Goal: Transaction & Acquisition: Purchase product/service

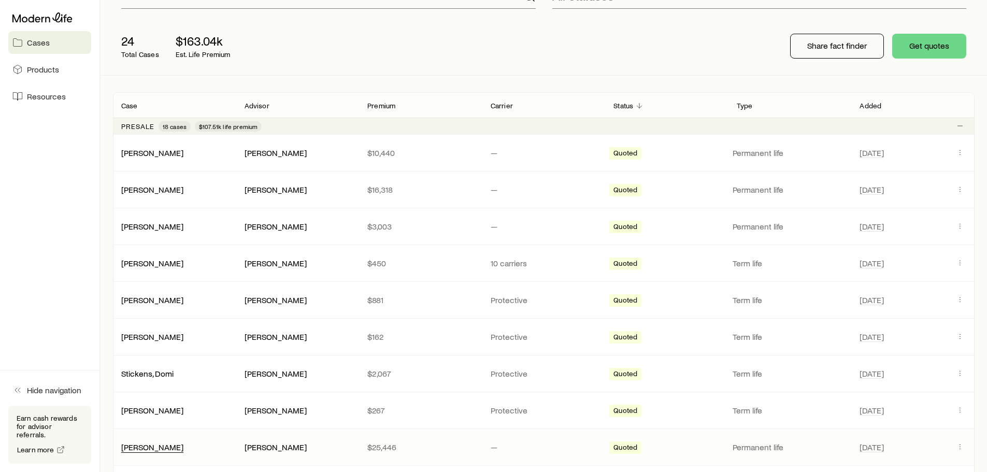
scroll to position [104, 0]
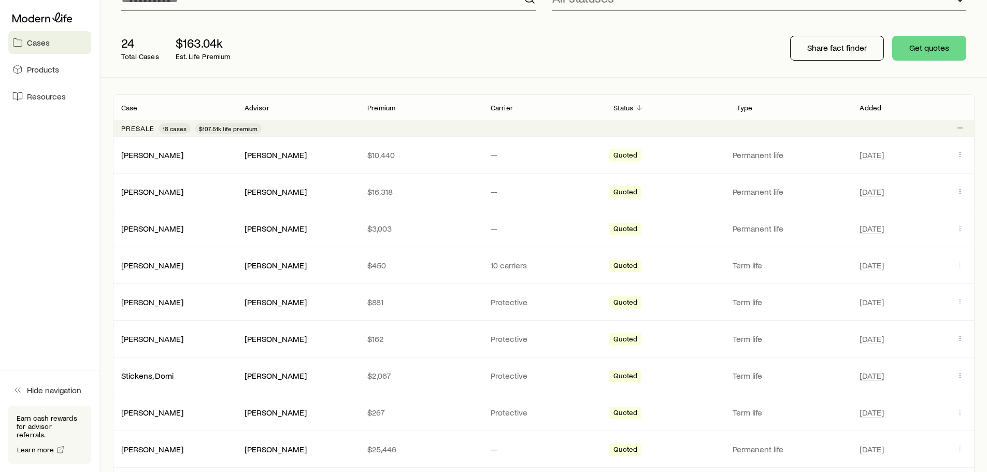
click at [134, 107] on p "Case" at bounding box center [129, 108] width 17 height 8
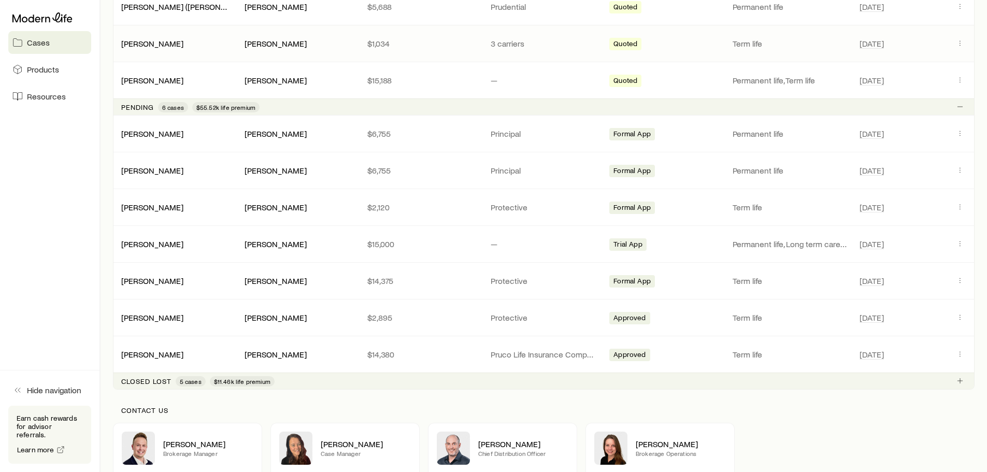
scroll to position [829, 0]
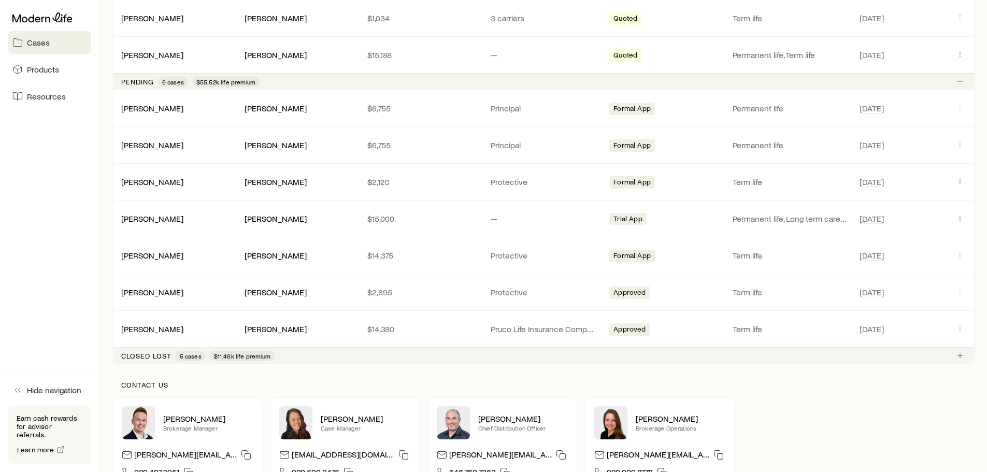
click at [147, 351] on div "Closed lost 5 cases $11.46k life premium" at bounding box center [197, 356] width 153 height 10
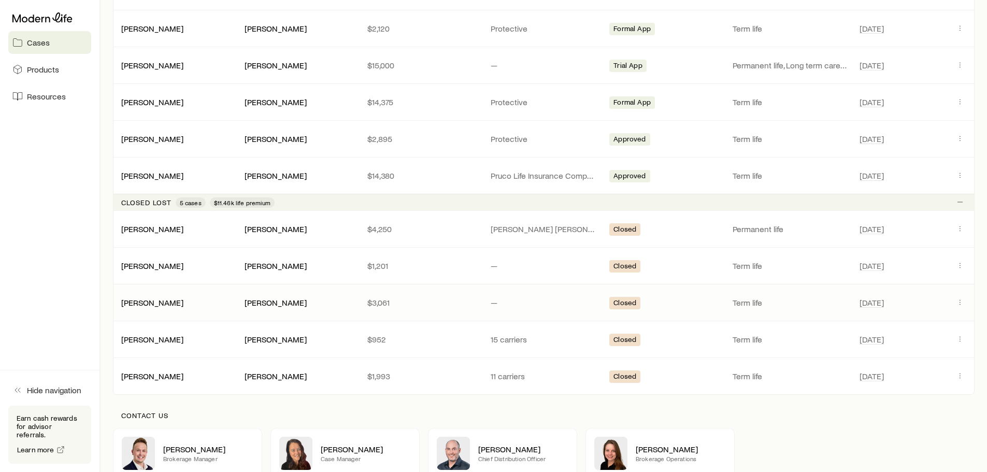
scroll to position [1034, 0]
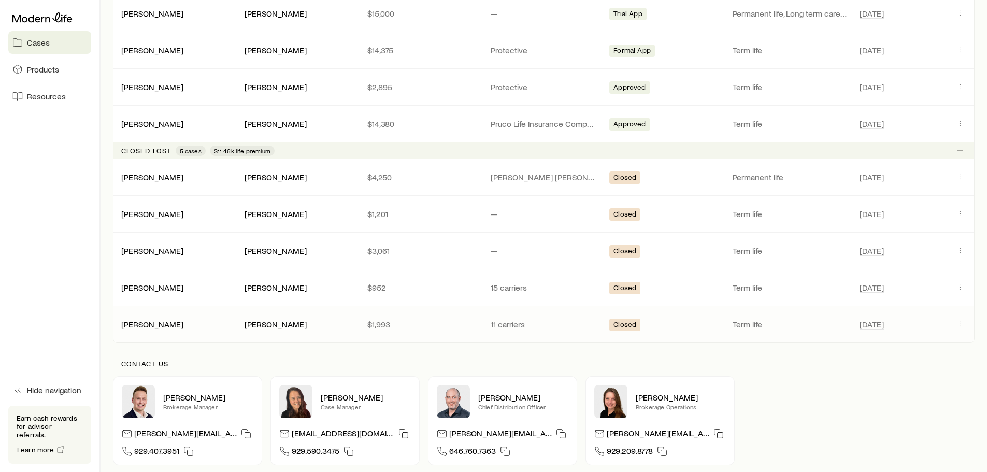
click at [327, 327] on div "[PERSON_NAME]" at bounding box center [297, 324] width 107 height 11
click at [150, 325] on link "[PERSON_NAME]" at bounding box center [153, 324] width 62 height 10
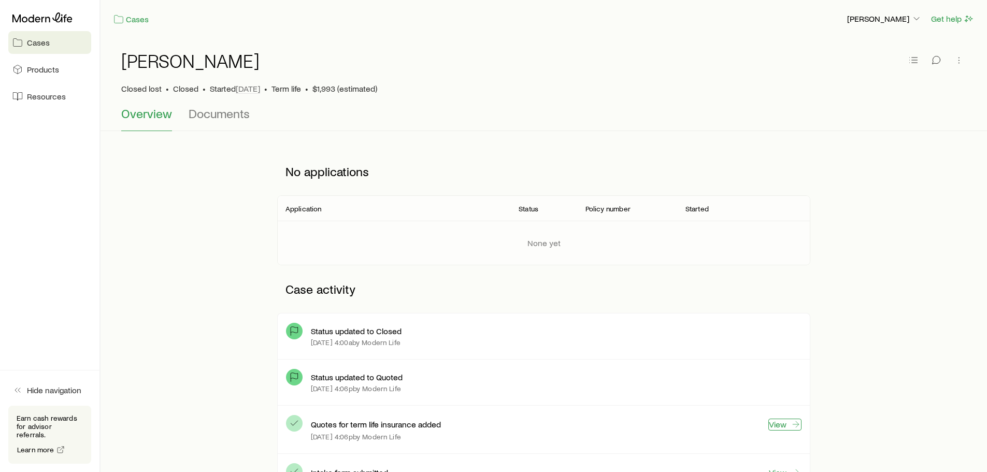
click at [784, 421] on link "View" at bounding box center [784, 424] width 33 height 12
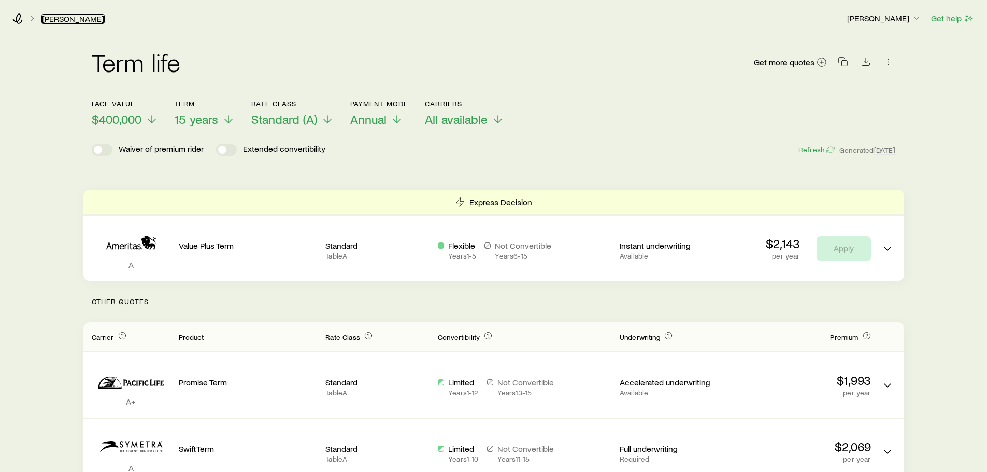
click at [75, 22] on link "[PERSON_NAME]" at bounding box center [72, 19] width 63 height 10
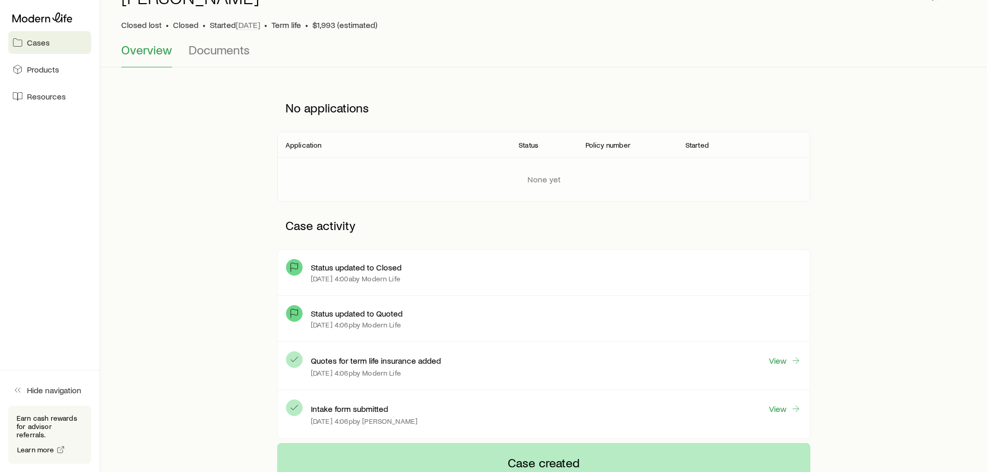
scroll to position [155, 0]
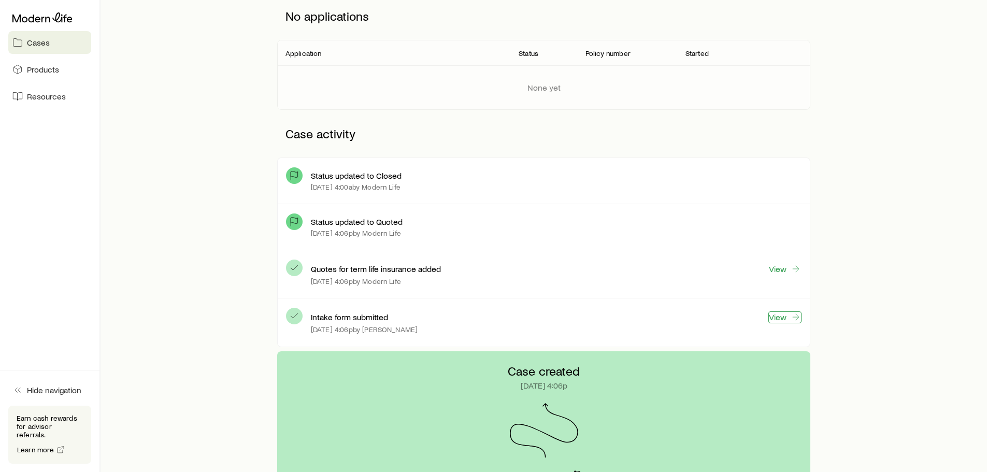
click at [784, 313] on link "View" at bounding box center [784, 317] width 33 height 12
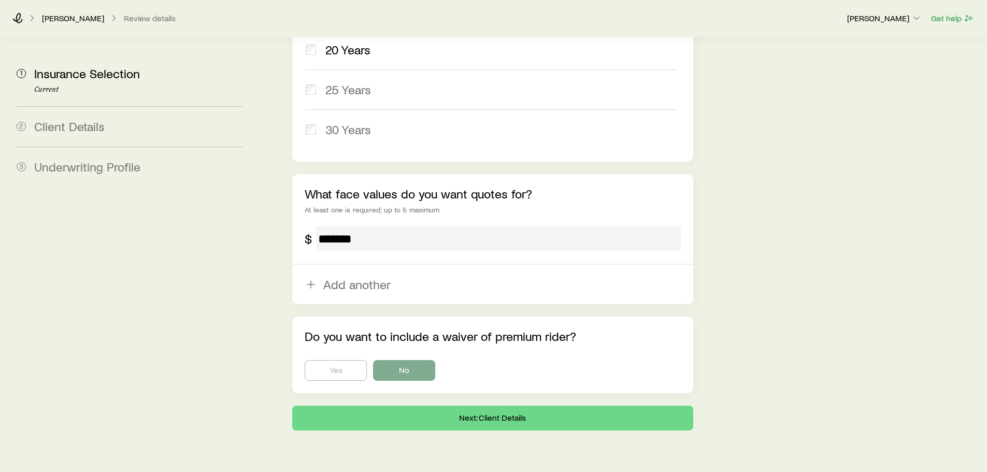
scroll to position [338, 0]
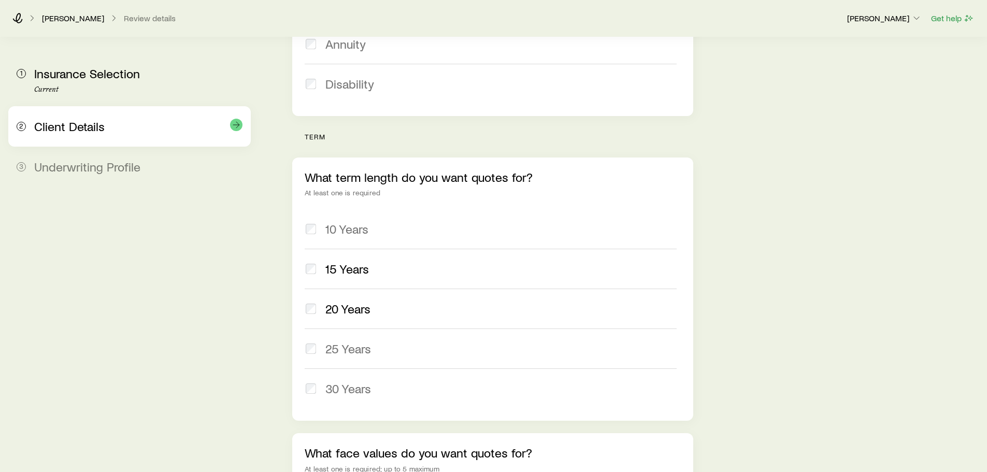
click at [87, 134] on div "Client Details" at bounding box center [138, 126] width 208 height 15
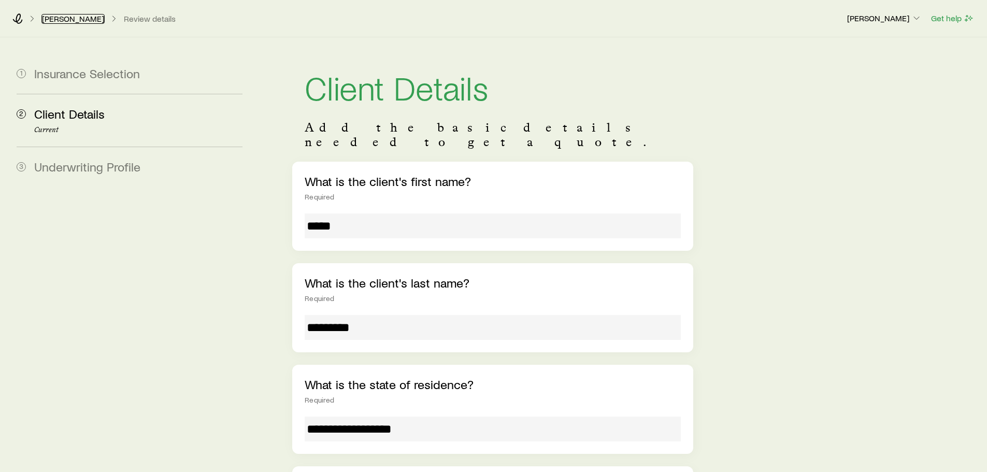
click at [73, 21] on link "[PERSON_NAME]" at bounding box center [72, 19] width 63 height 10
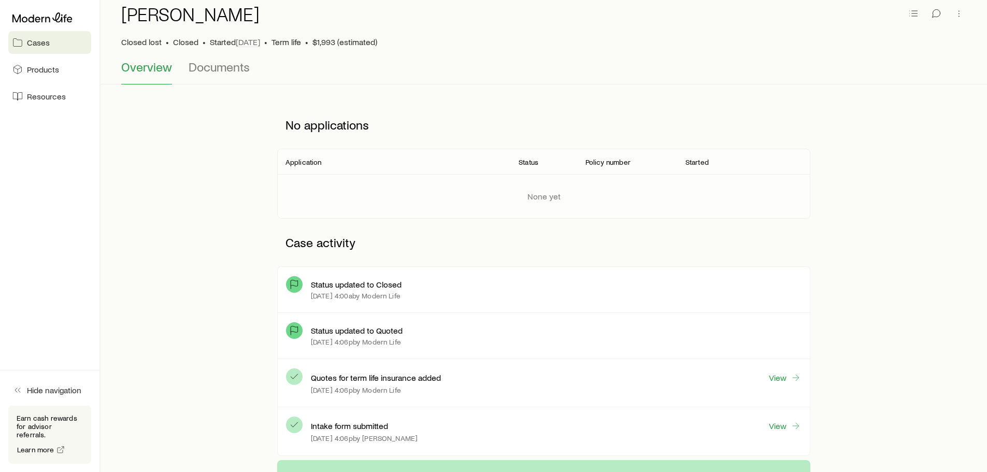
scroll to position [104, 0]
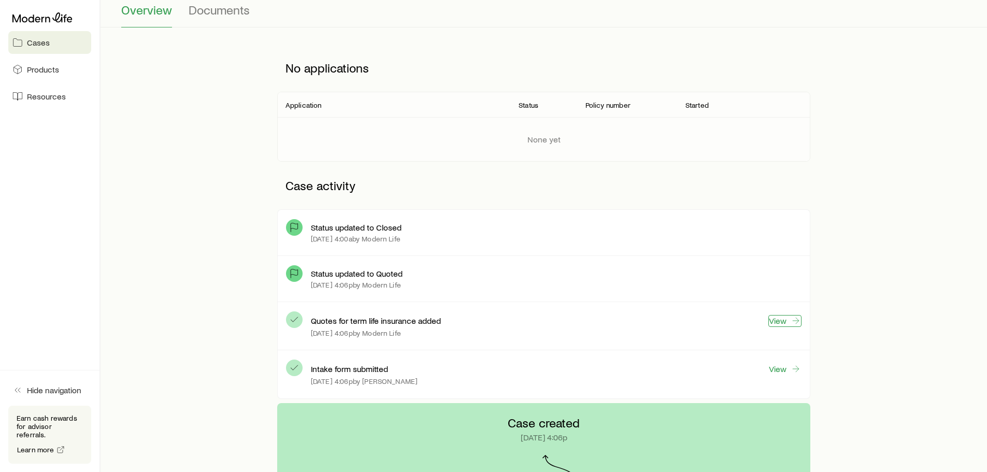
click at [775, 321] on link "View" at bounding box center [784, 321] width 33 height 12
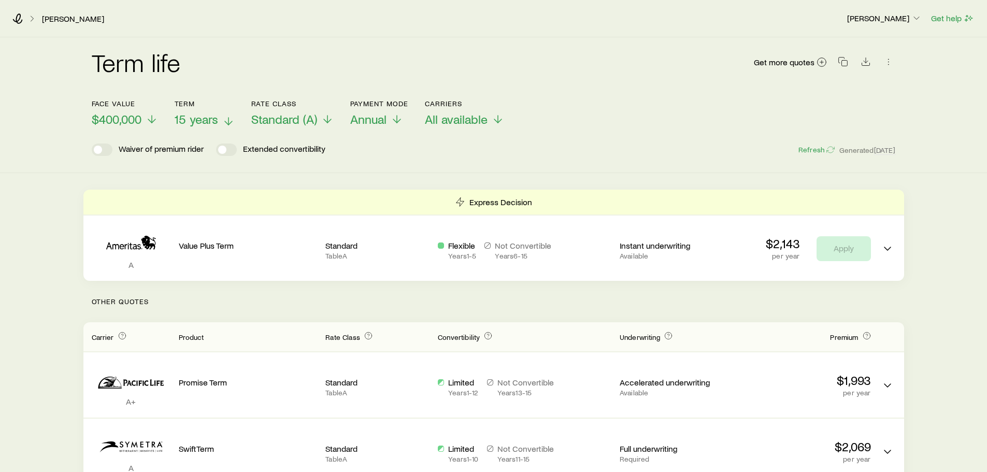
click at [216, 120] on span "15 years" at bounding box center [197, 119] width 44 height 15
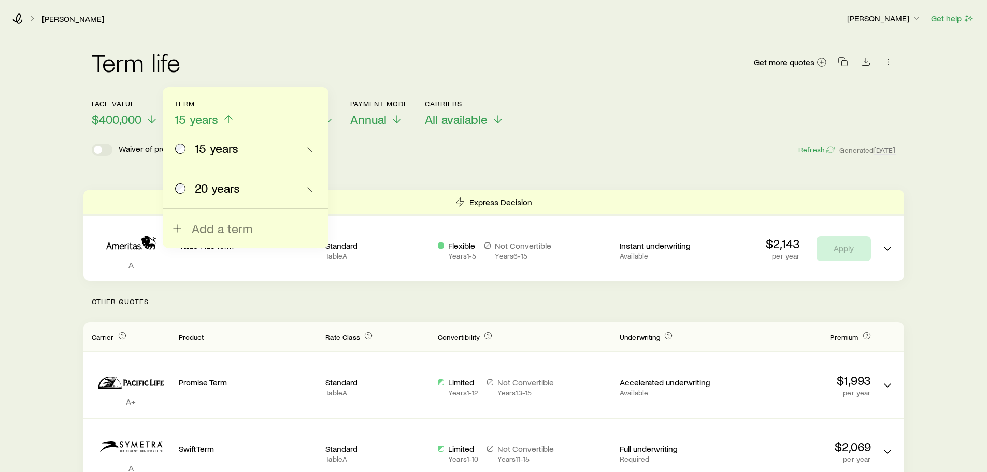
click at [205, 116] on span "15 years" at bounding box center [197, 119] width 44 height 15
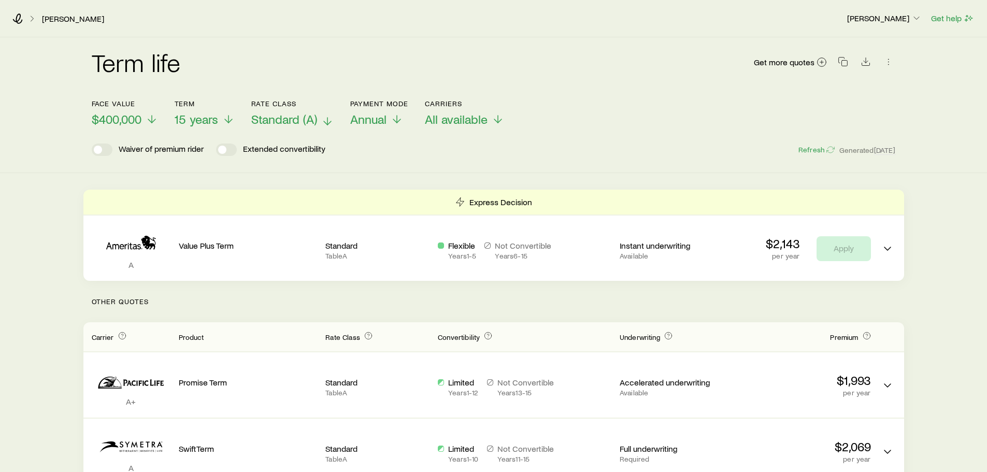
click at [271, 119] on span "Standard (A)" at bounding box center [284, 119] width 66 height 15
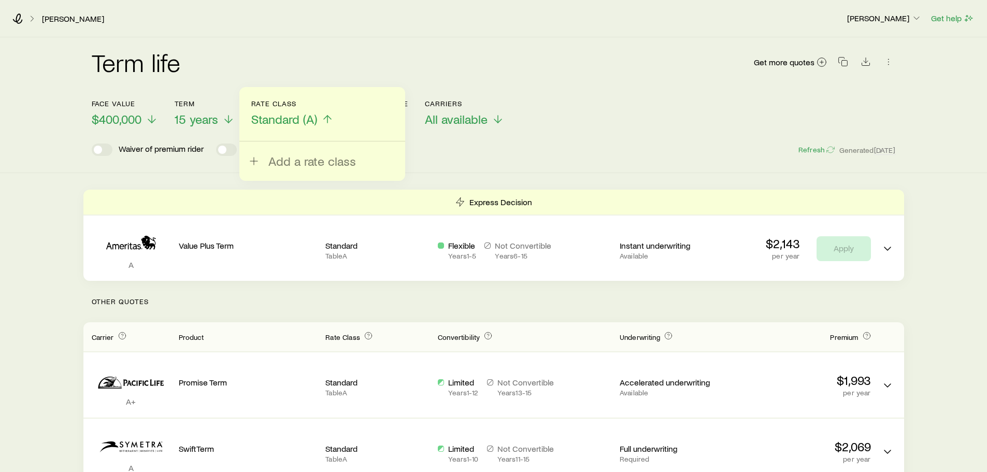
click at [271, 119] on span "Standard (A)" at bounding box center [284, 119] width 66 height 15
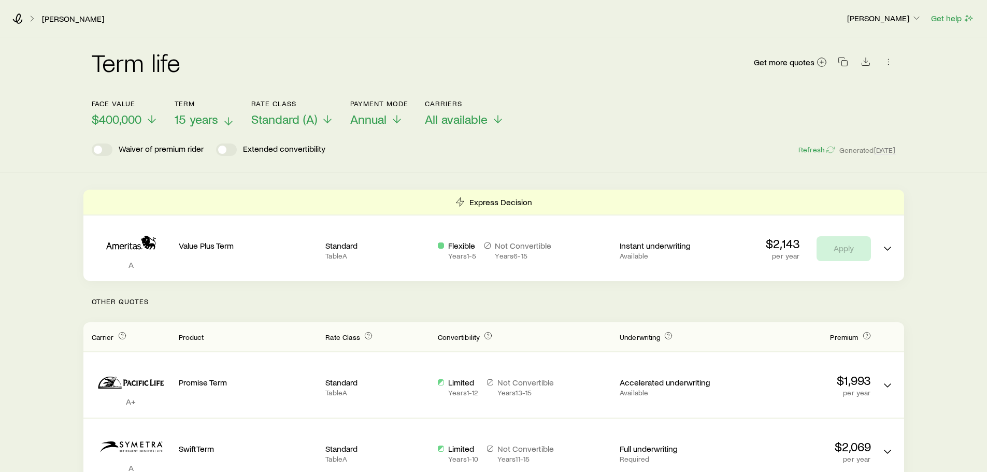
click at [199, 121] on span "15 years" at bounding box center [197, 119] width 44 height 15
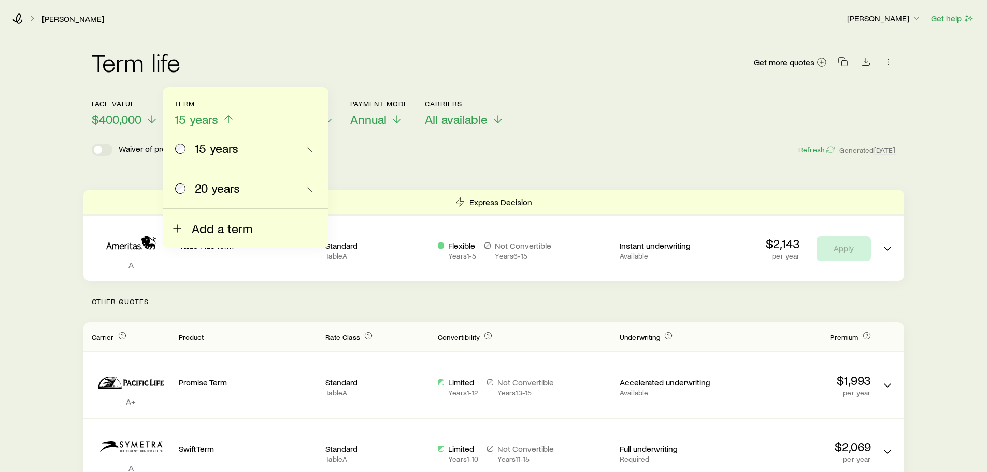
click at [204, 225] on span "Add a term" at bounding box center [222, 228] width 61 height 15
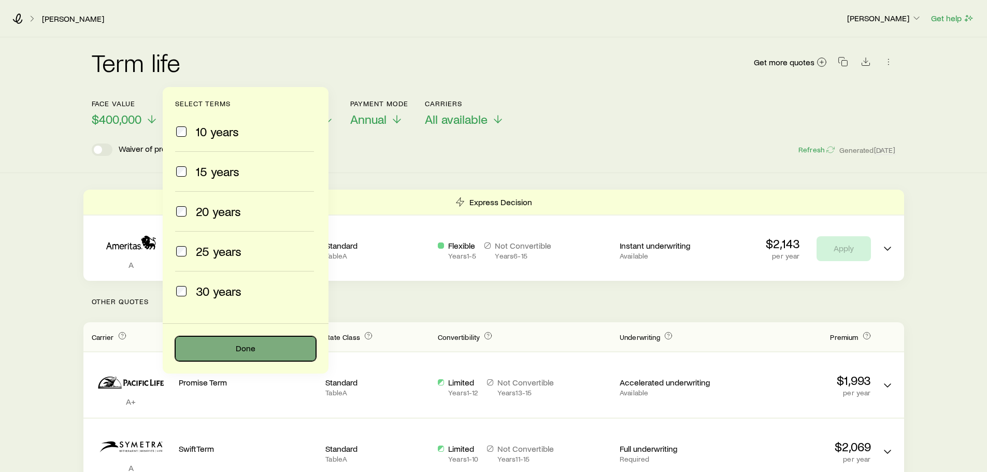
click at [223, 356] on button "Done" at bounding box center [245, 348] width 141 height 25
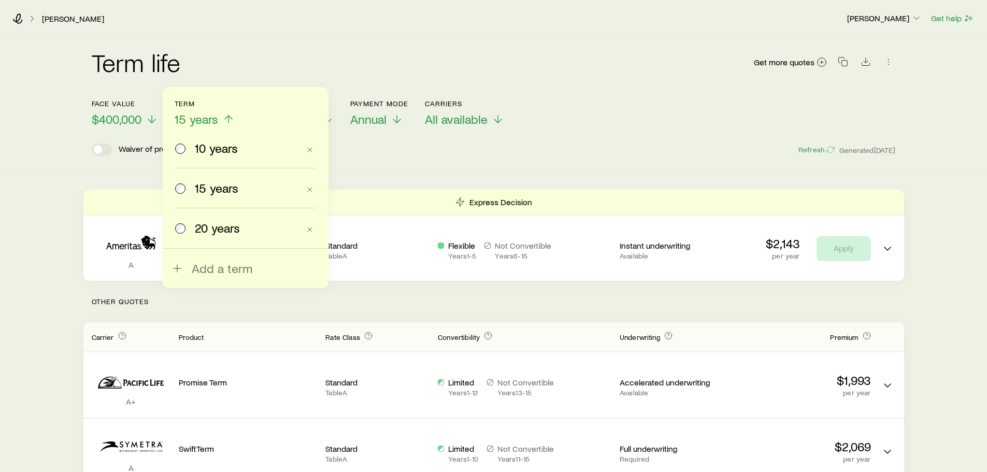
click at [196, 152] on span "10 years" at bounding box center [216, 148] width 43 height 15
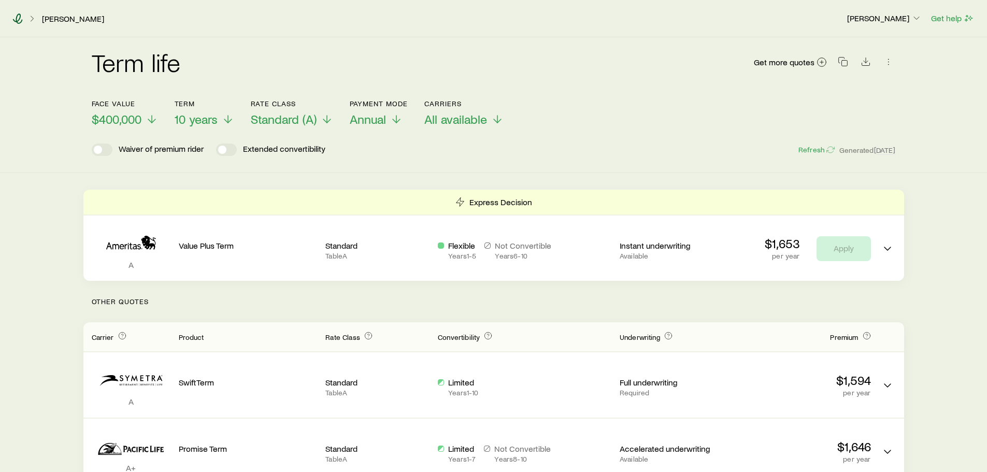
click at [20, 20] on icon at bounding box center [17, 18] width 10 height 10
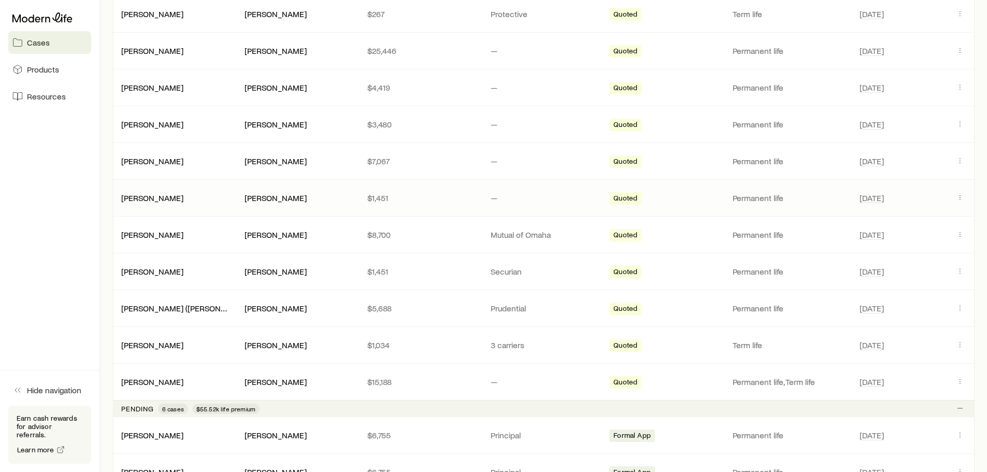
scroll to position [518, 0]
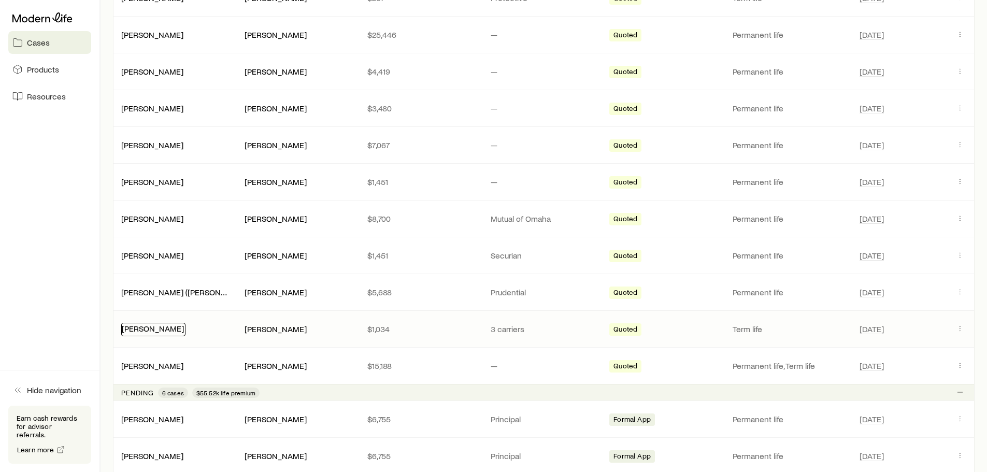
click at [160, 328] on link "[PERSON_NAME]" at bounding box center [153, 328] width 62 height 10
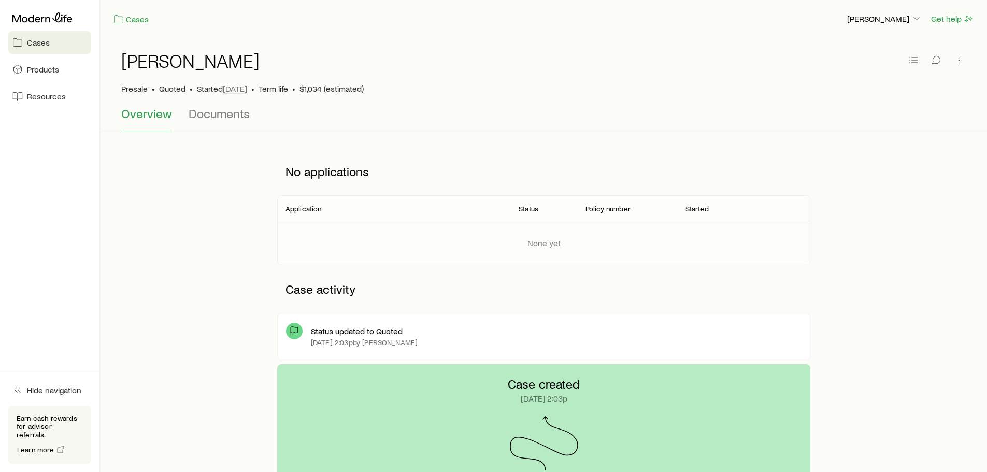
click at [378, 333] on p "Status updated to Quoted" at bounding box center [357, 331] width 92 height 10
click at [409, 335] on div "Status updated to Quoted" at bounding box center [556, 331] width 490 height 10
click at [219, 113] on span "Documents" at bounding box center [219, 113] width 61 height 15
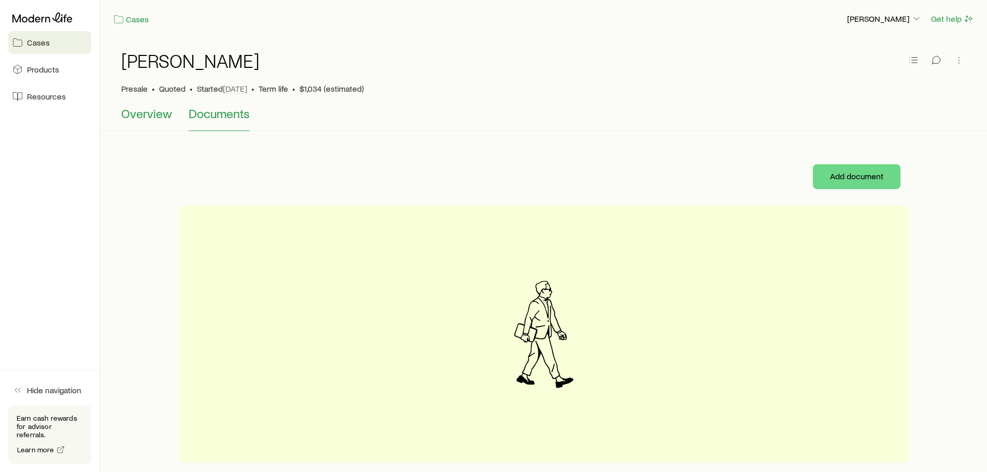
click at [148, 116] on span "Overview" at bounding box center [146, 113] width 51 height 15
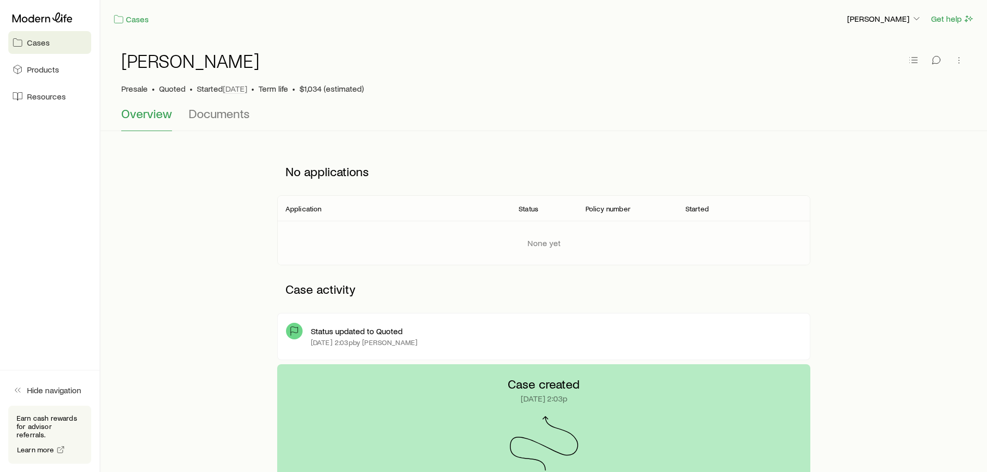
click at [331, 91] on span "$1,034 (estimated)" at bounding box center [331, 88] width 64 height 10
click at [277, 90] on span "Term life" at bounding box center [273, 88] width 30 height 10
click at [911, 63] on icon "button" at bounding box center [913, 60] width 10 height 10
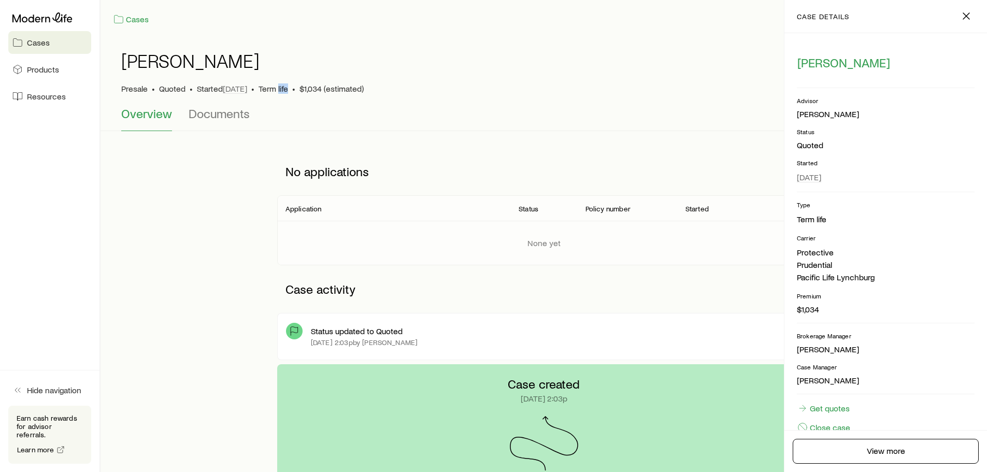
scroll to position [31, 0]
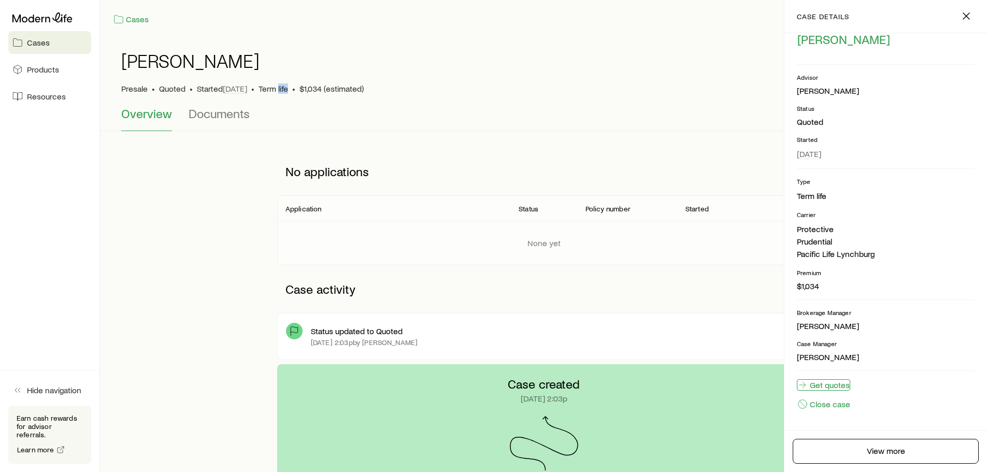
click at [820, 381] on link "Get quotes" at bounding box center [823, 384] width 53 height 11
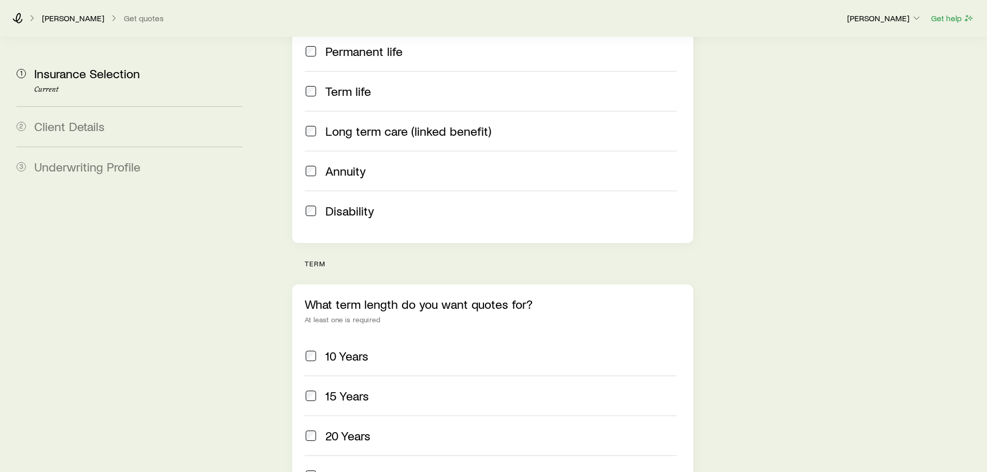
scroll to position [466, 0]
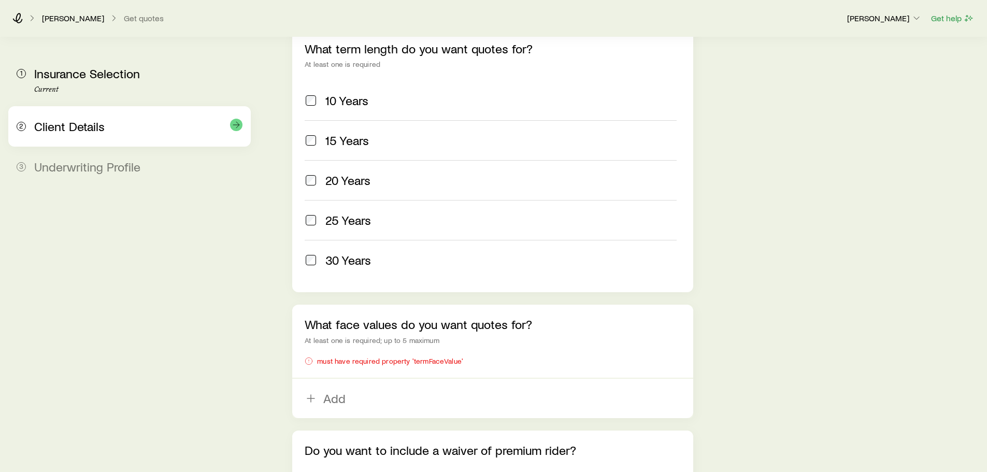
click at [83, 132] on span "Client Details" at bounding box center [69, 126] width 70 height 15
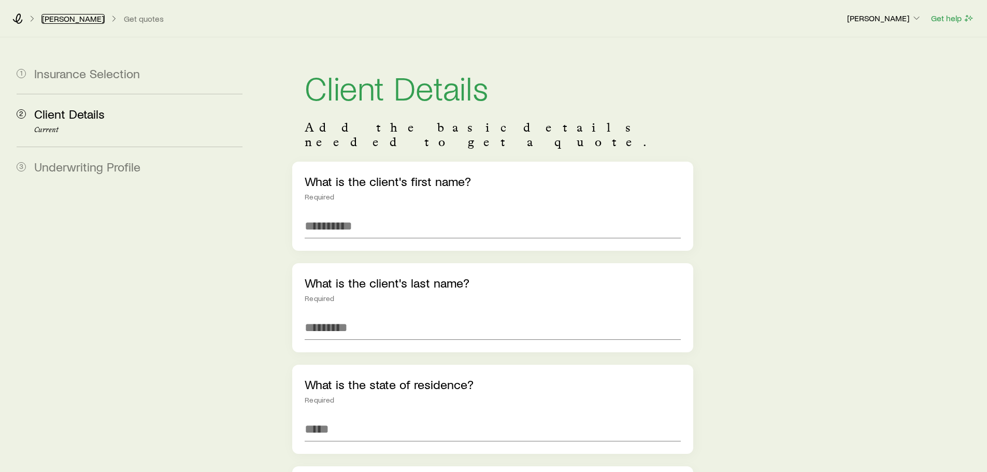
click at [66, 19] on link "[PERSON_NAME]" at bounding box center [72, 19] width 63 height 10
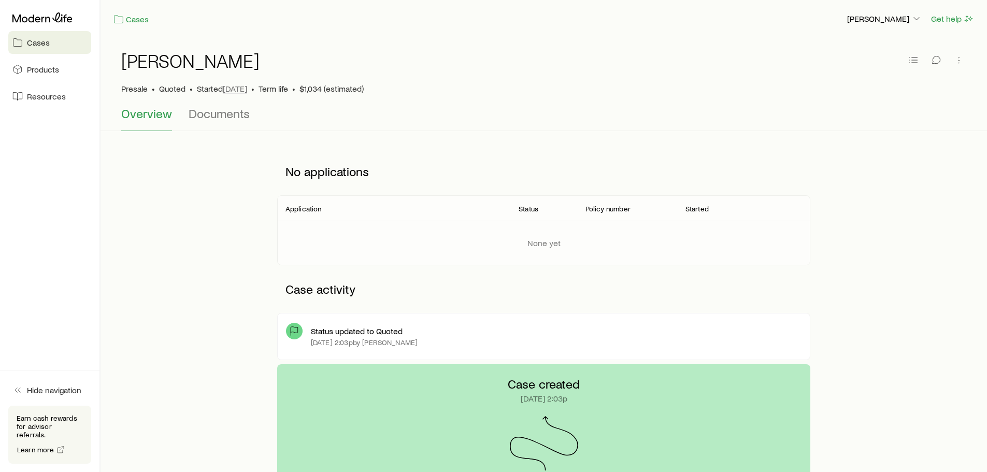
click at [342, 335] on p "Status updated to Quoted" at bounding box center [357, 331] width 92 height 10
click at [42, 42] on span "Cases" at bounding box center [38, 42] width 23 height 10
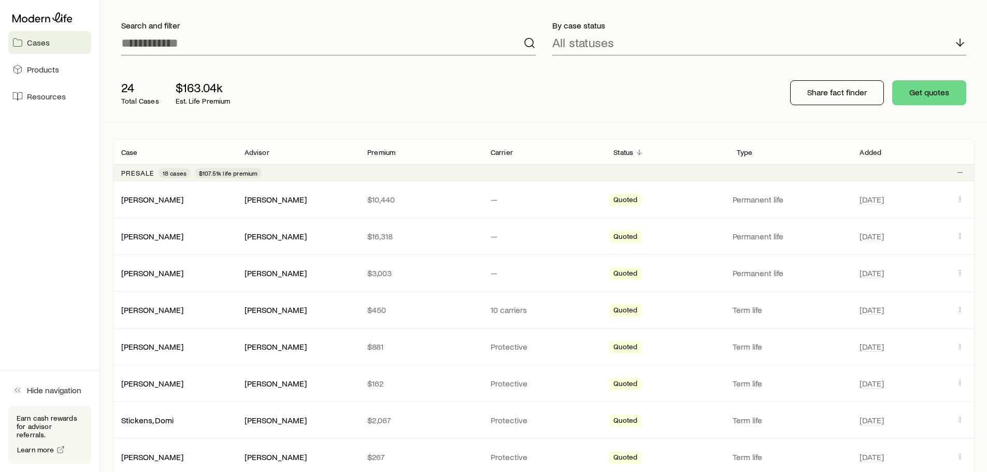
scroll to position [207, 0]
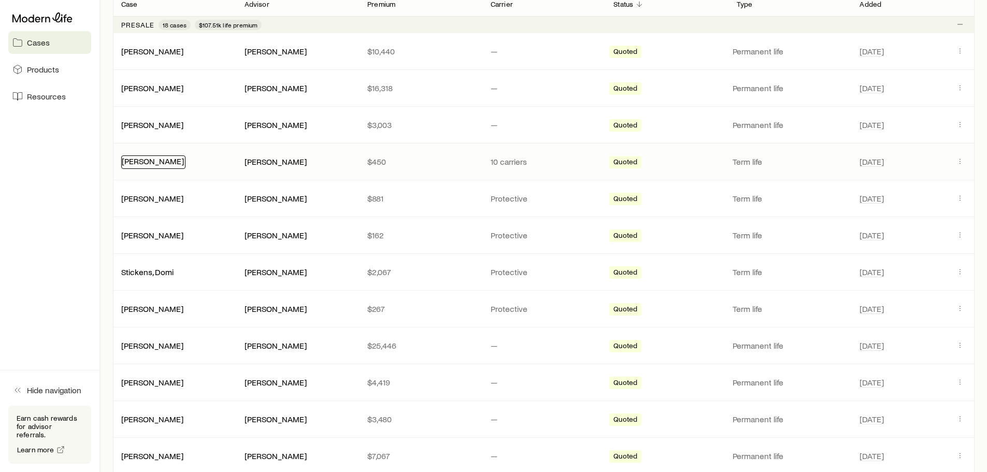
click at [141, 163] on link "[PERSON_NAME]" at bounding box center [153, 161] width 62 height 10
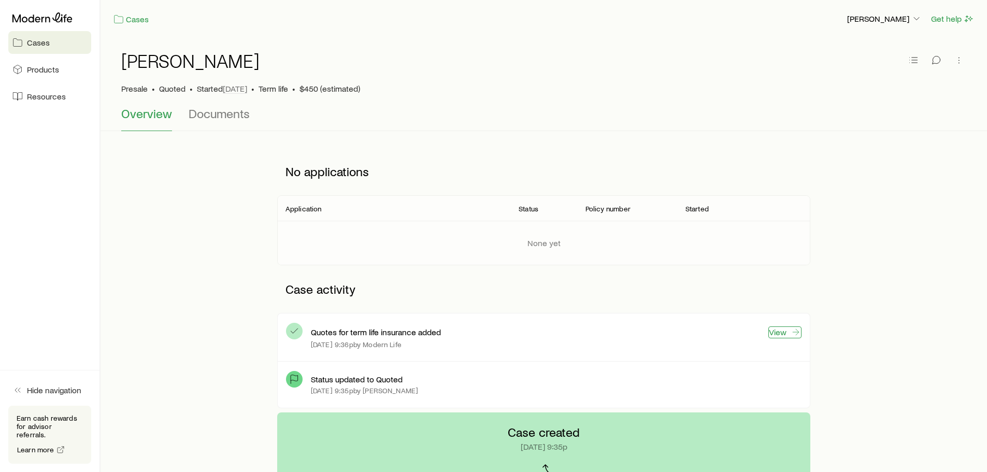
click at [777, 335] on link "View" at bounding box center [784, 332] width 33 height 12
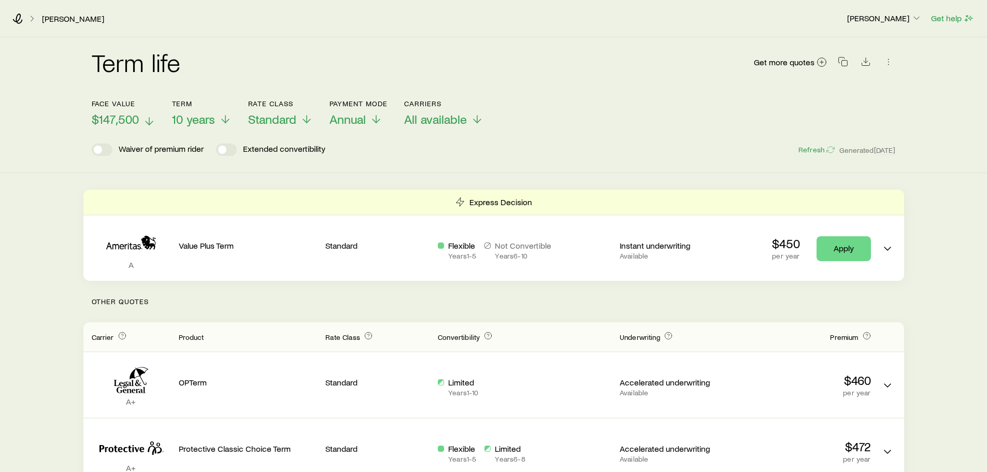
click at [119, 119] on span "$147,500" at bounding box center [115, 119] width 47 height 15
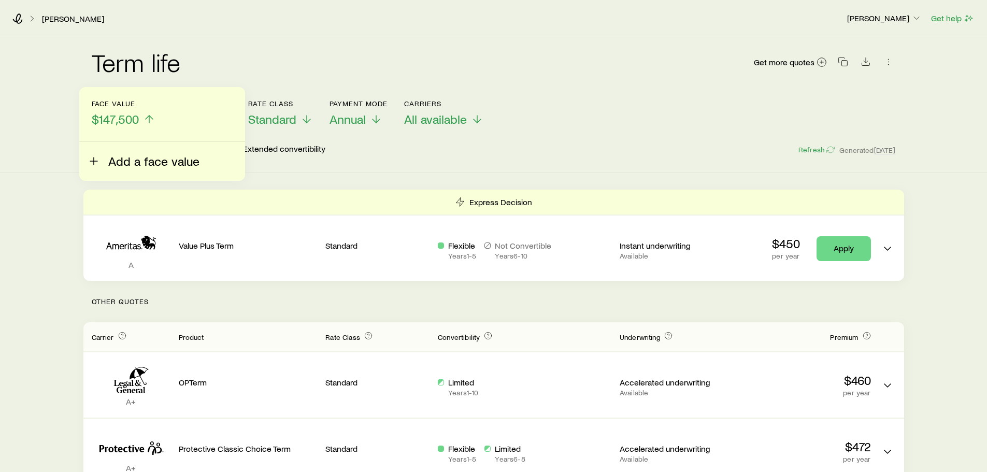
click at [124, 163] on span "Add a face value" at bounding box center [153, 161] width 91 height 15
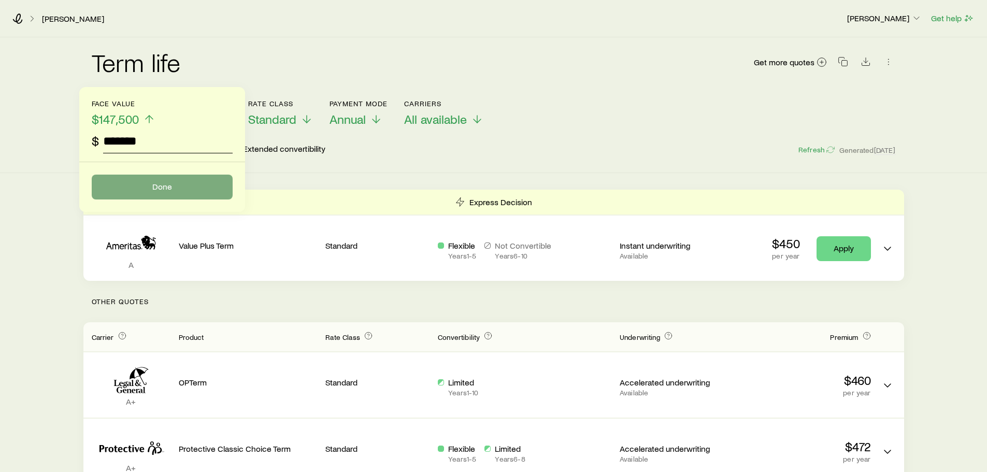
type input "*******"
click at [106, 191] on button "Done" at bounding box center [162, 187] width 141 height 25
